Goal: Entertainment & Leisure: Consume media (video, audio)

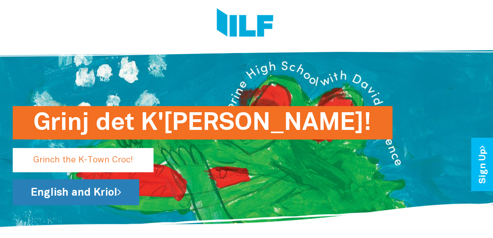
click at [102, 197] on link "English and Kriol" at bounding box center [76, 192] width 127 height 26
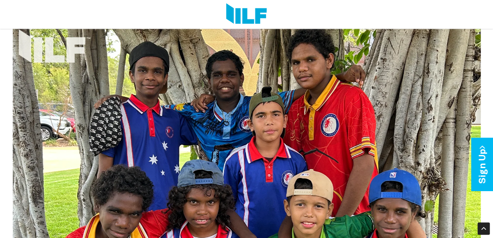
scroll to position [420, 0]
